Goal: Browse casually

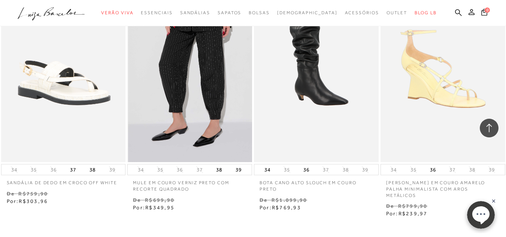
scroll to position [16112, 0]
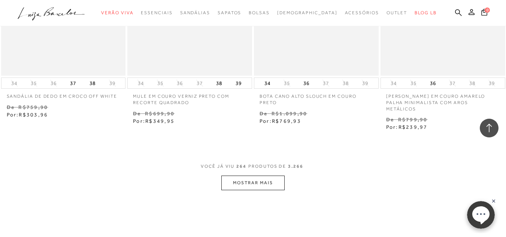
click at [271, 176] on button "MOSTRAR MAIS" at bounding box center [252, 183] width 63 height 15
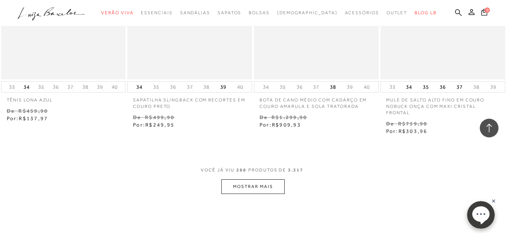
scroll to position [17722, 0]
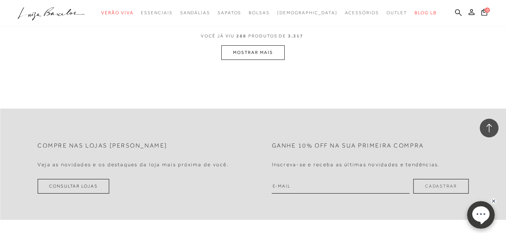
click at [240, 45] on button "MOSTRAR MAIS" at bounding box center [252, 52] width 63 height 15
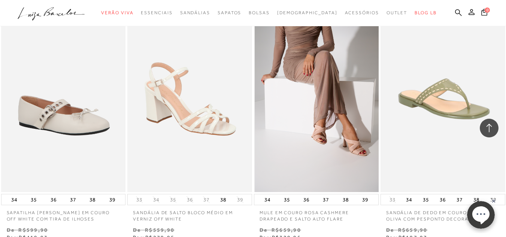
scroll to position [19043, 0]
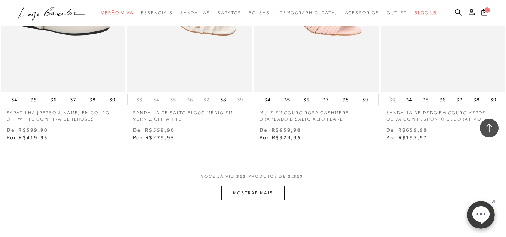
click at [250, 186] on button "MOSTRAR MAIS" at bounding box center [252, 193] width 63 height 15
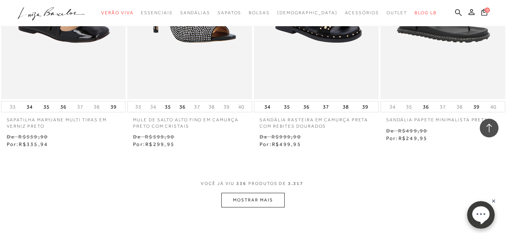
scroll to position [20541, 0]
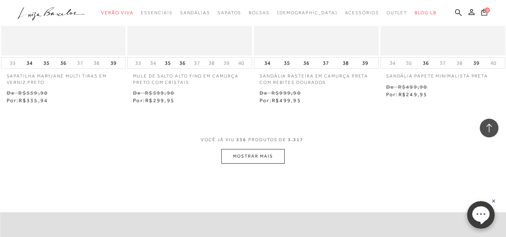
click at [254, 149] on button "MOSTRAR MAIS" at bounding box center [252, 156] width 63 height 15
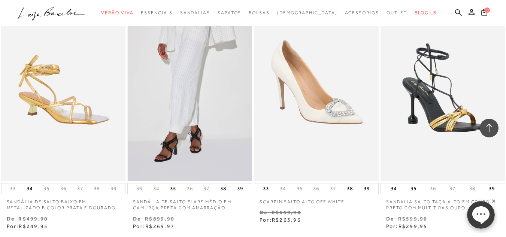
scroll to position [22001, 0]
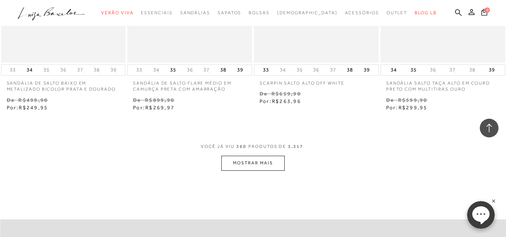
click at [248, 156] on button "MOSTRAR MAIS" at bounding box center [252, 163] width 63 height 15
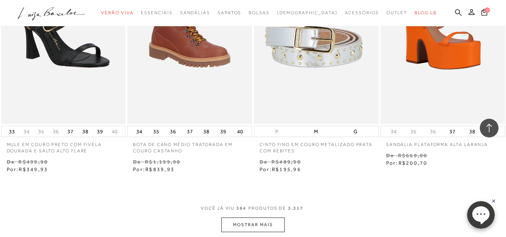
scroll to position [23424, 0]
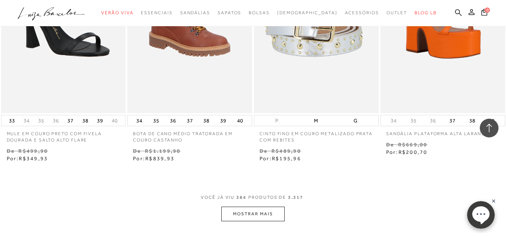
click at [259, 207] on button "MOSTRAR MAIS" at bounding box center [252, 214] width 63 height 15
